Goal: Information Seeking & Learning: Learn about a topic

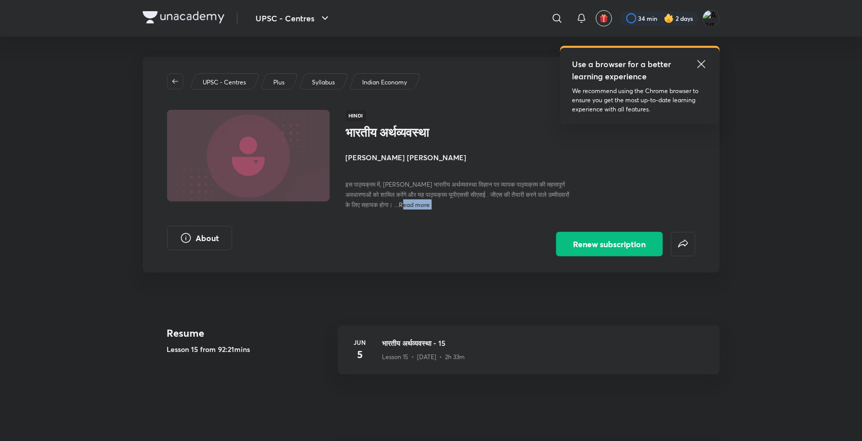
click at [377, 80] on p "Indian Economy" at bounding box center [384, 82] width 45 height 9
click at [321, 82] on p "Syllabus" at bounding box center [323, 82] width 23 height 9
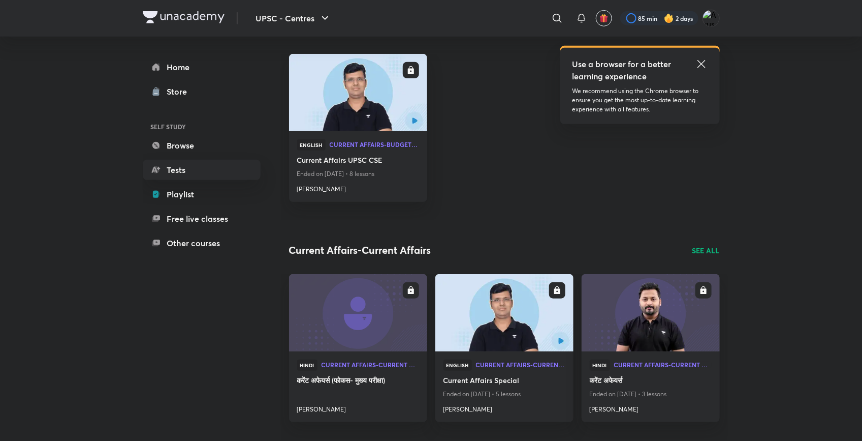
scroll to position [249, 0]
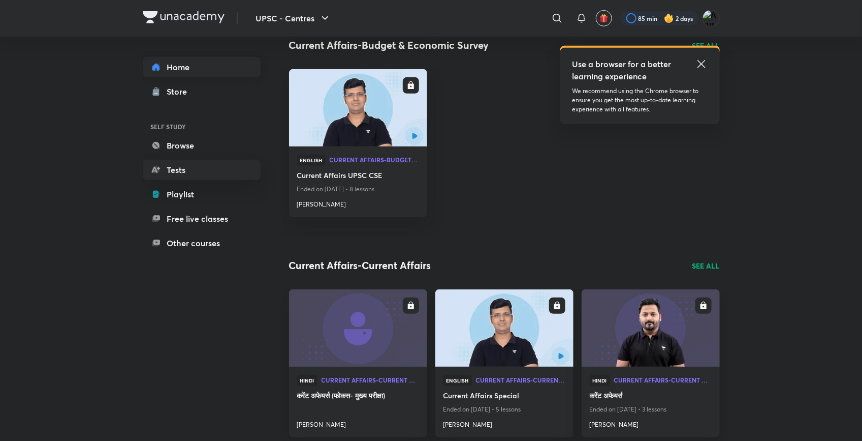
click at [155, 67] on icon at bounding box center [155, 67] width 7 height 7
